Goal: Communication & Community: Answer question/provide support

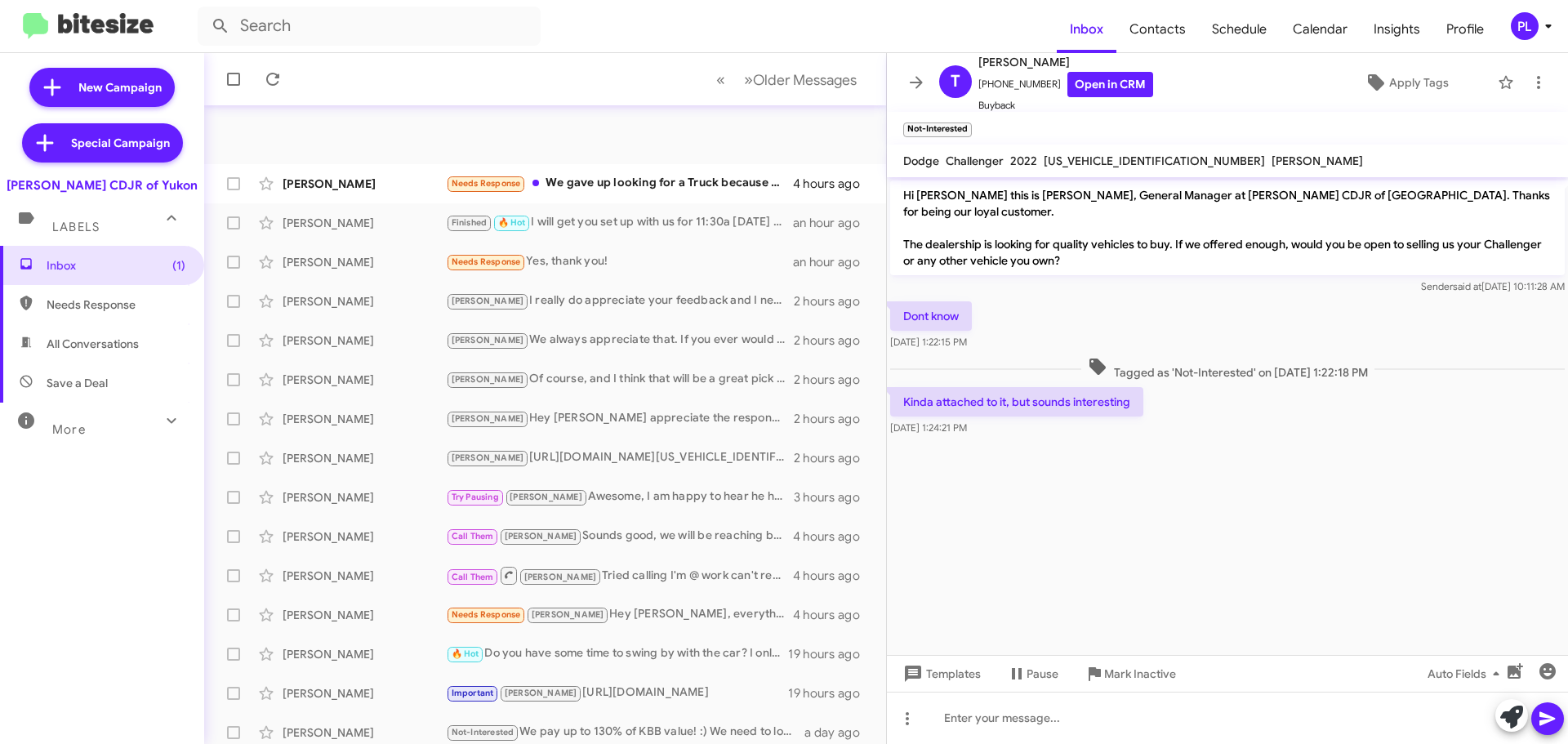
scroll to position [81, 0]
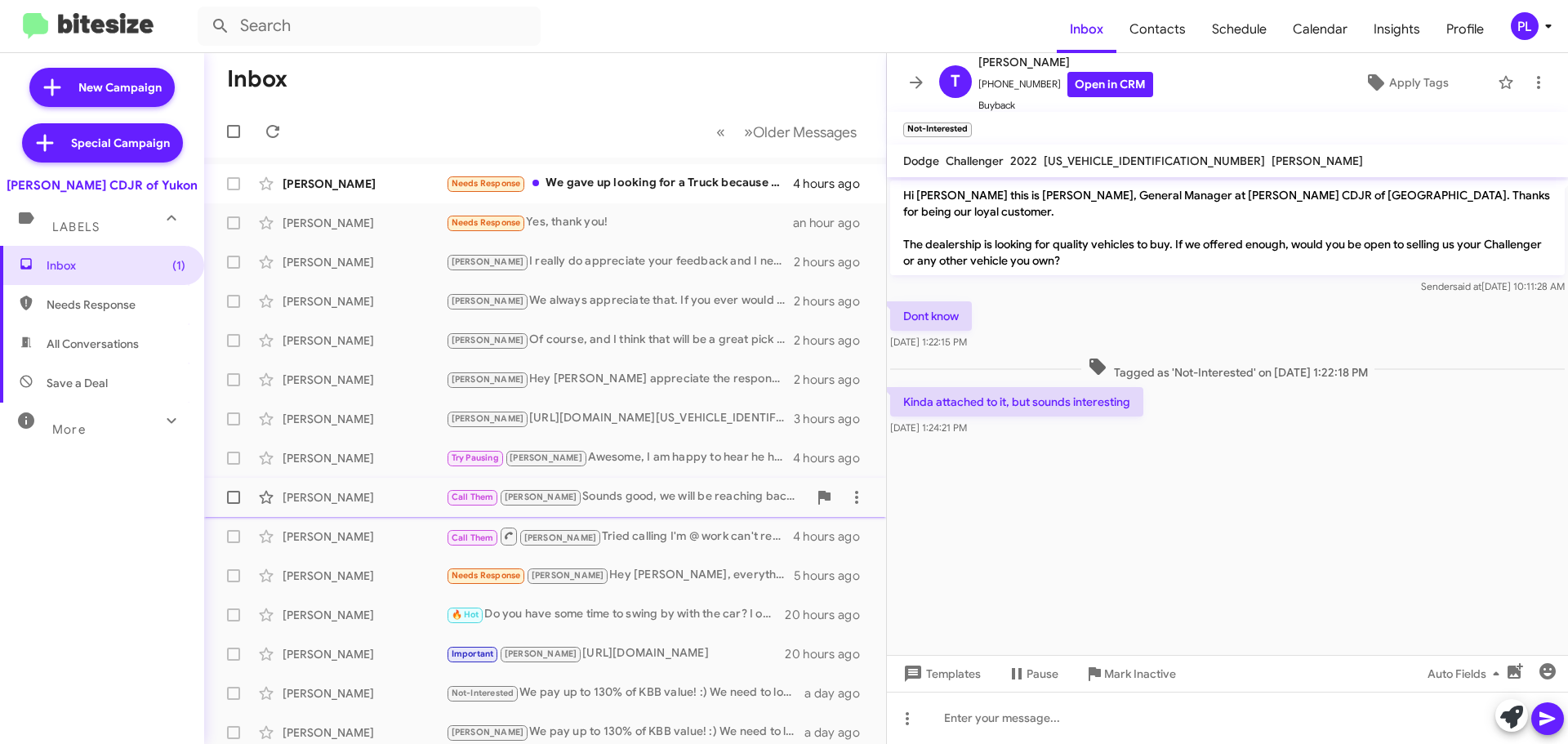
click at [611, 508] on div "[PERSON_NAME] Call Them [PERSON_NAME] Sounds good, we will be reaching back out…" at bounding box center [545, 497] width 656 height 33
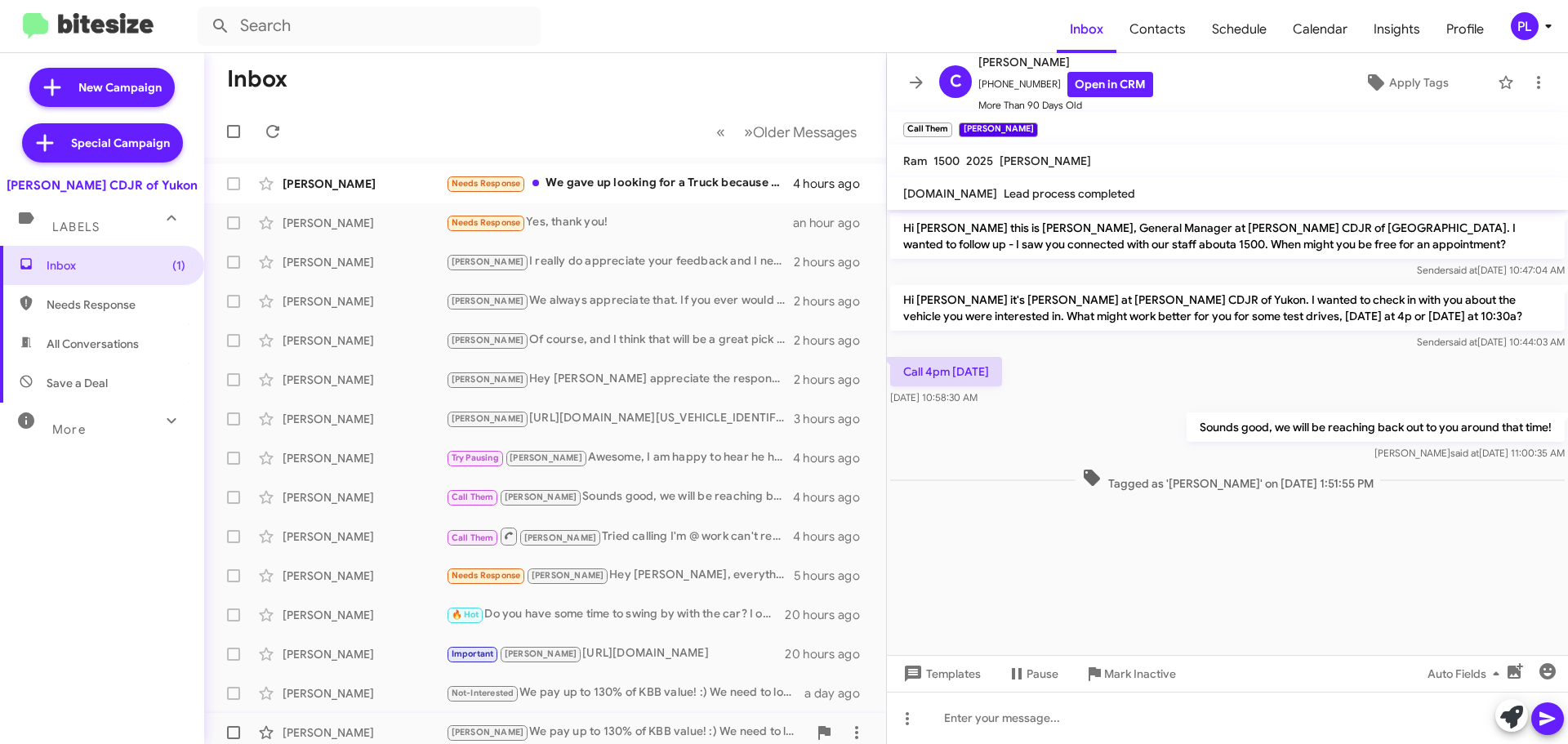
click at [548, 731] on div "[PERSON_NAME] We pay up to 130% of KBB value! :) We need to look under the hood…" at bounding box center [626, 733] width 362 height 19
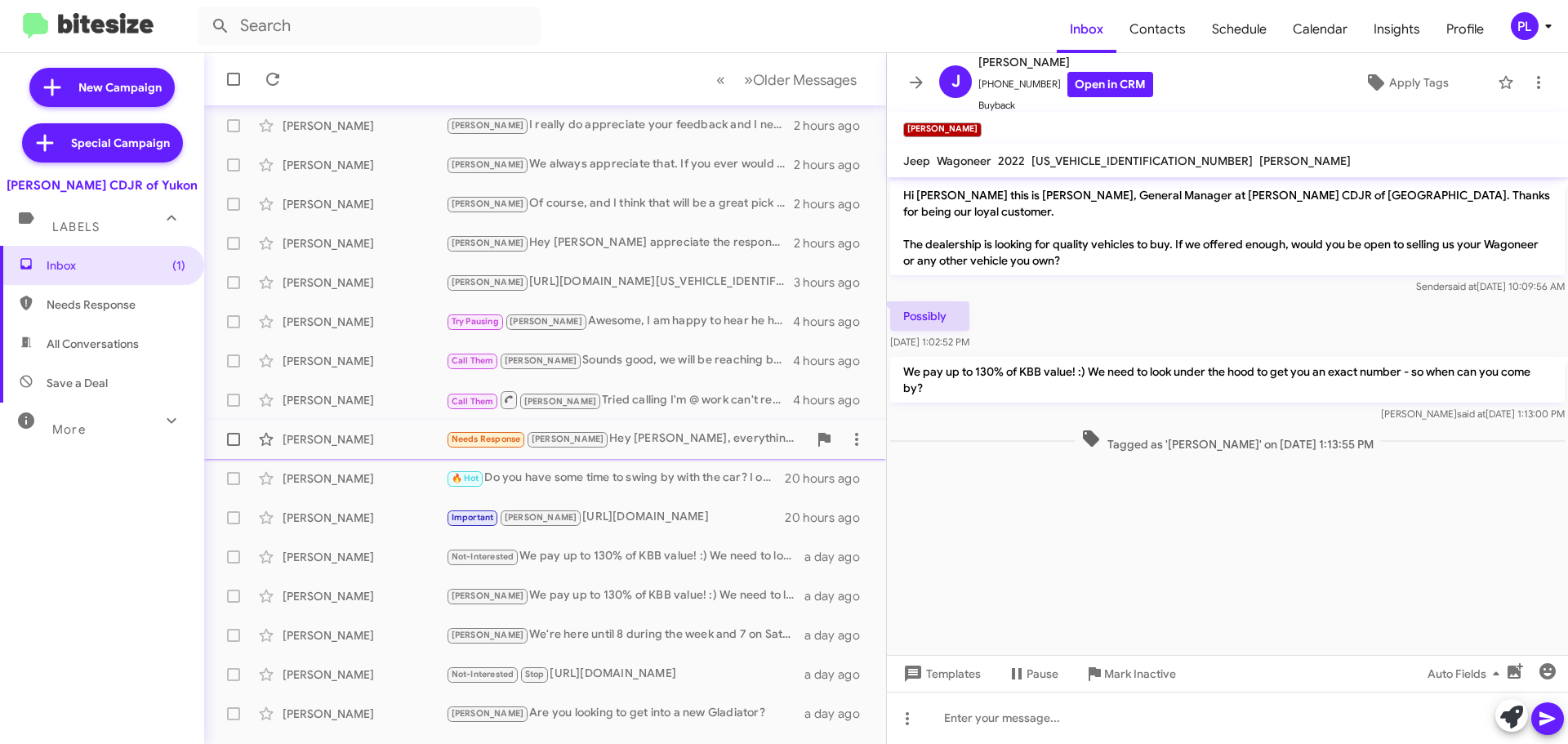
scroll to position [163, 0]
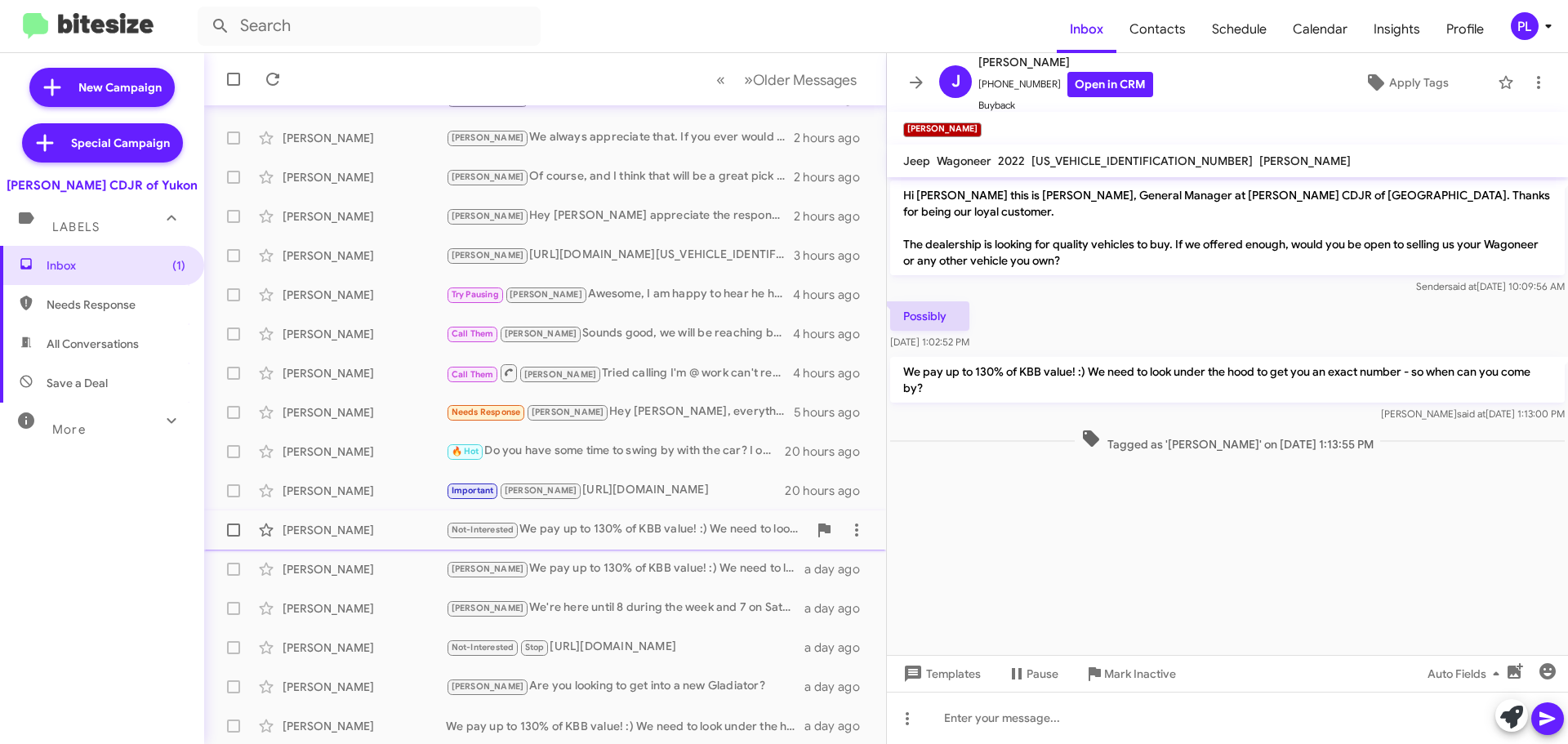
click at [383, 526] on div "[PERSON_NAME]" at bounding box center [363, 530] width 163 height 16
